Goal: Information Seeking & Learning: Check status

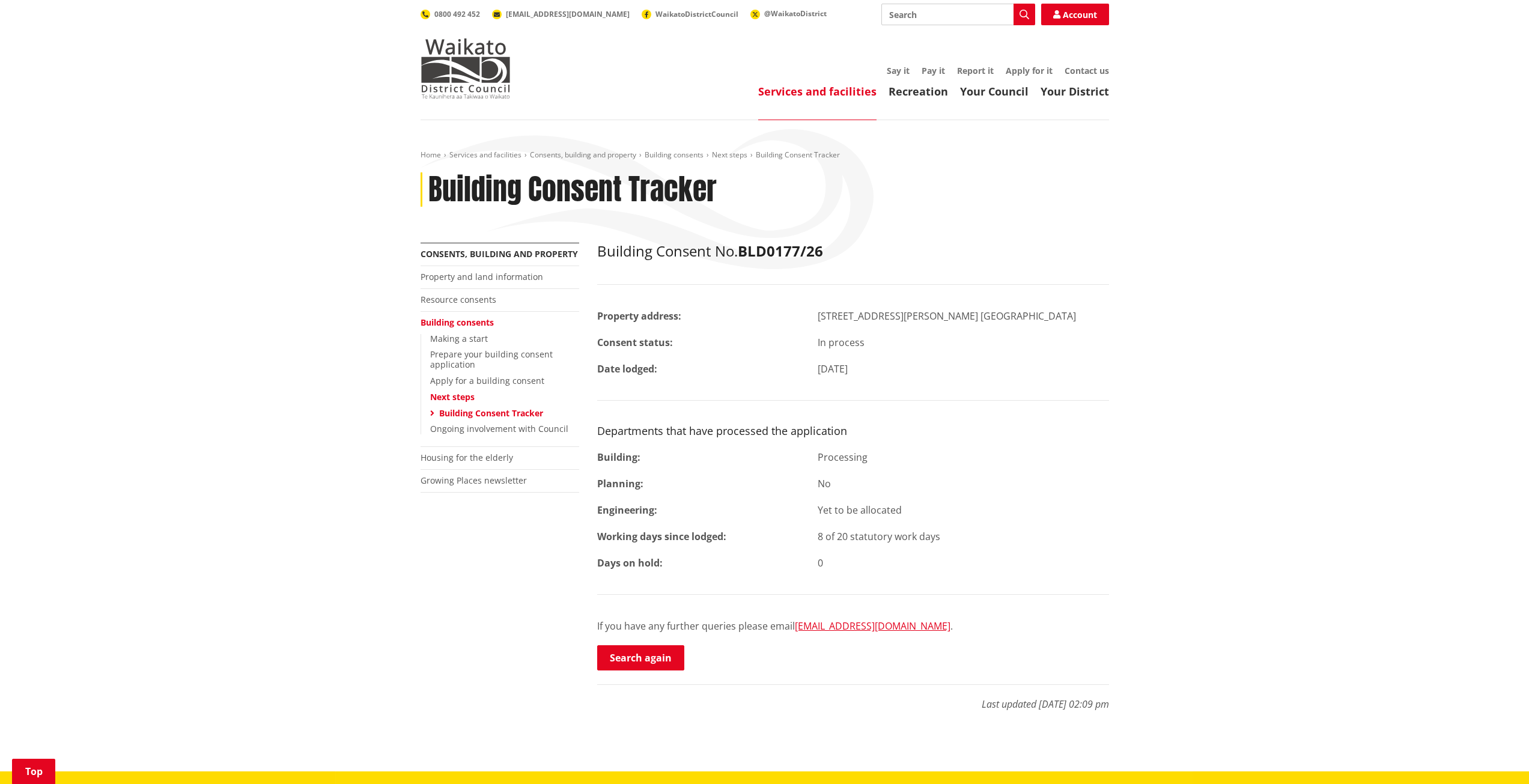
scroll to position [241, 0]
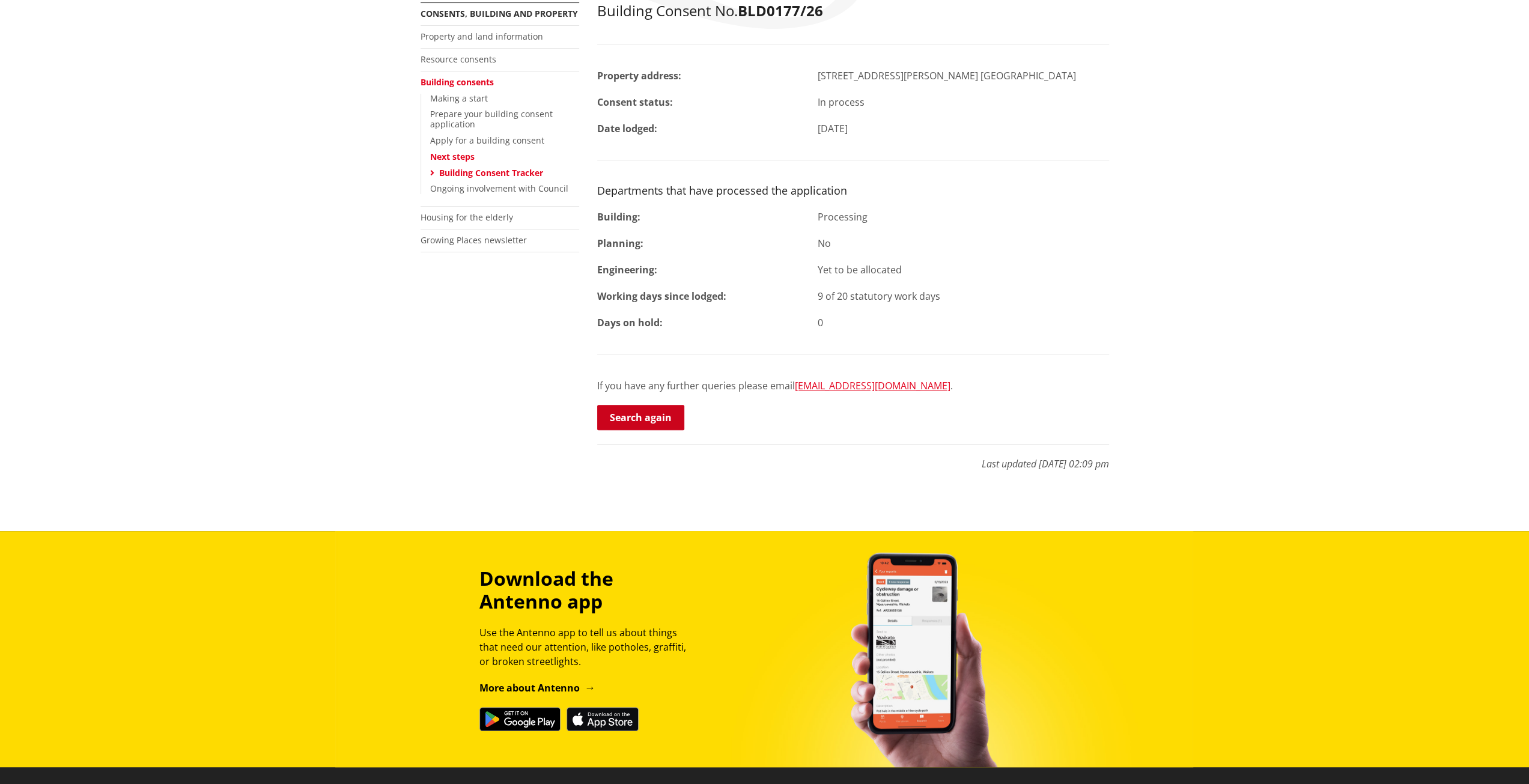
click at [660, 413] on link "Search again" at bounding box center [641, 418] width 88 height 26
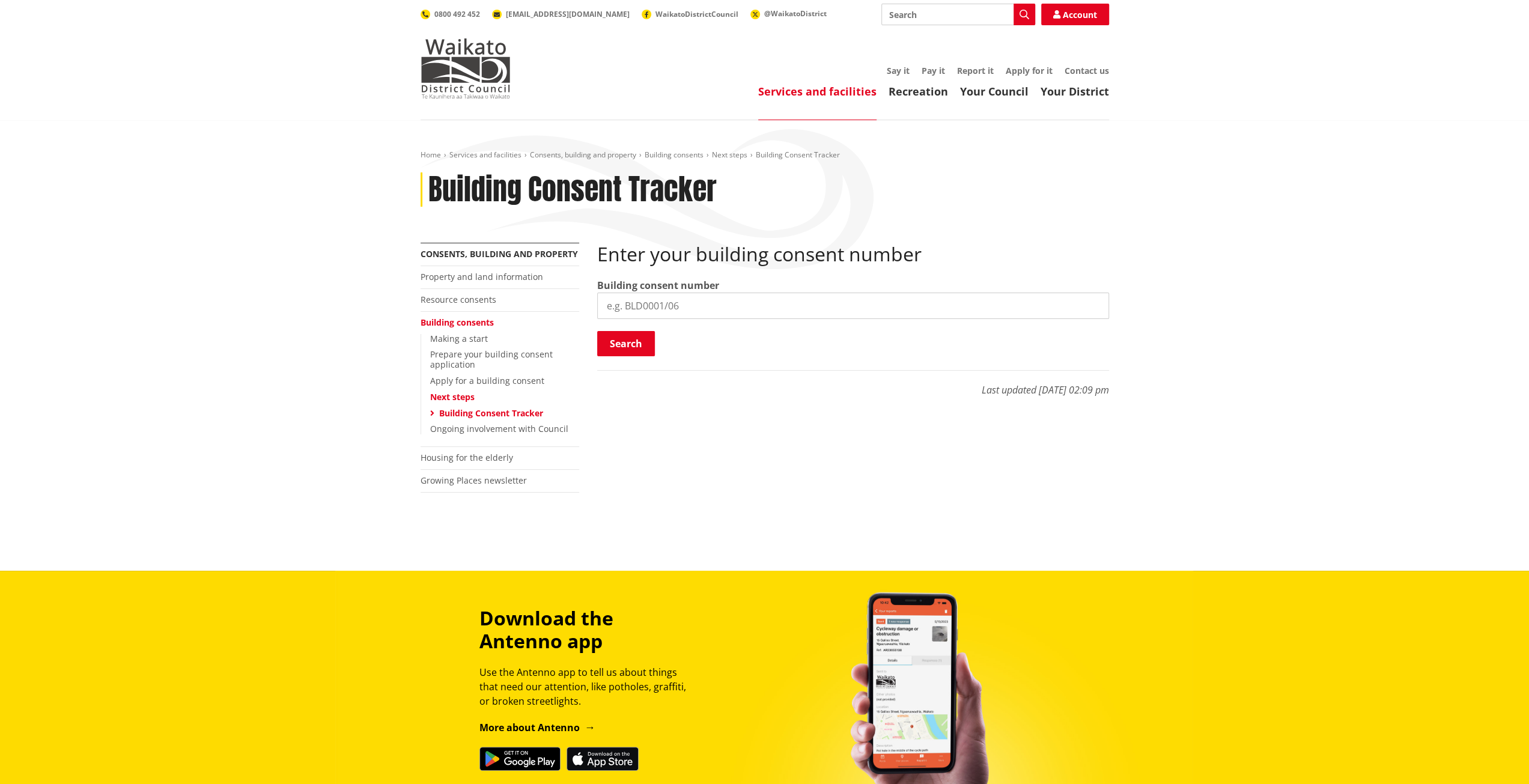
click at [735, 305] on input "search" at bounding box center [853, 306] width 512 height 27
paste input "BLD1325/25"
type input "BLD1325/25"
click at [621, 336] on button "Search" at bounding box center [626, 343] width 58 height 26
click at [691, 298] on input "search" at bounding box center [853, 306] width 512 height 27
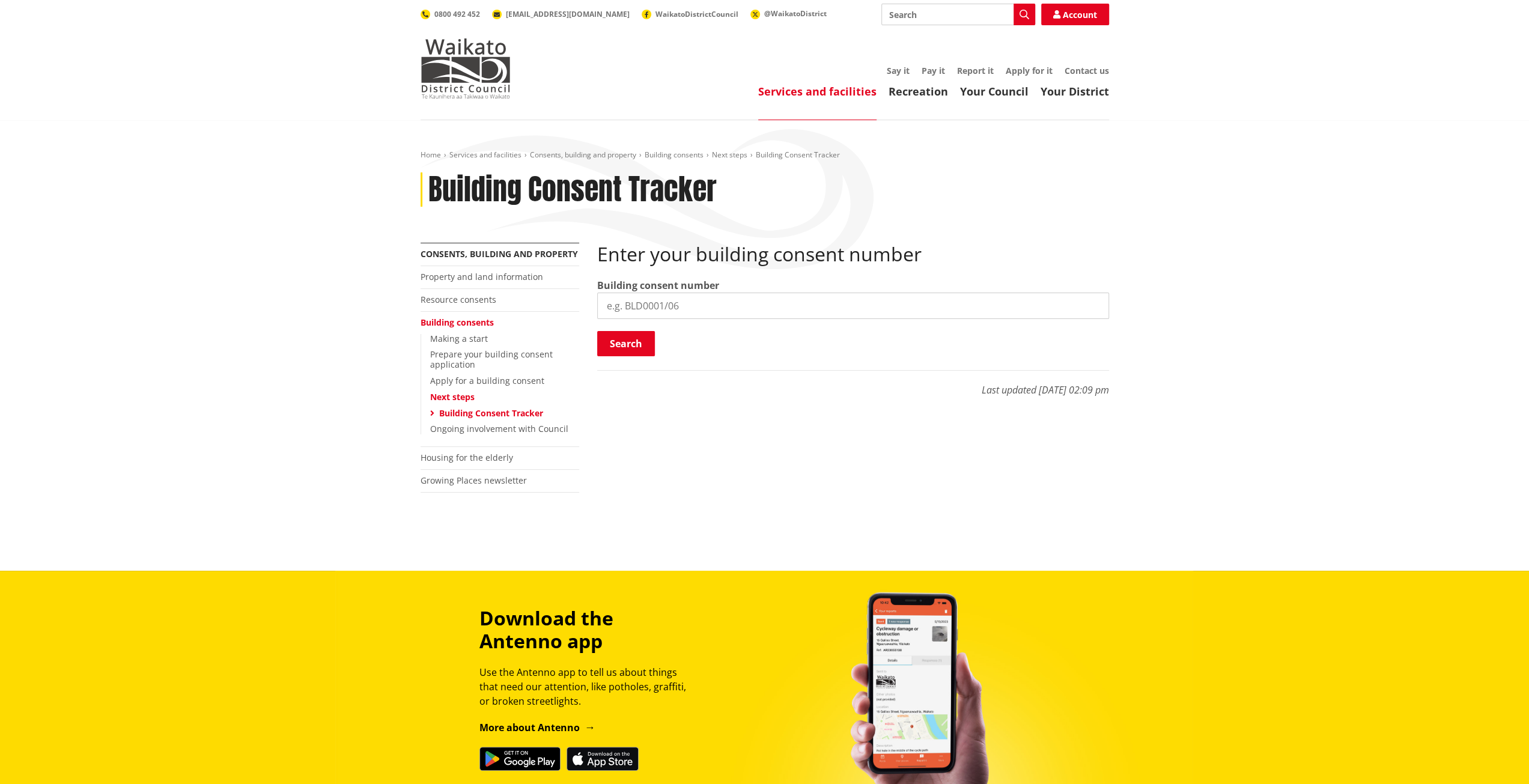
paste input "BLD1325/25"
type input "BLD1325/25"
click at [625, 337] on button "Search" at bounding box center [626, 343] width 58 height 26
